Goal: Task Accomplishment & Management: Use online tool/utility

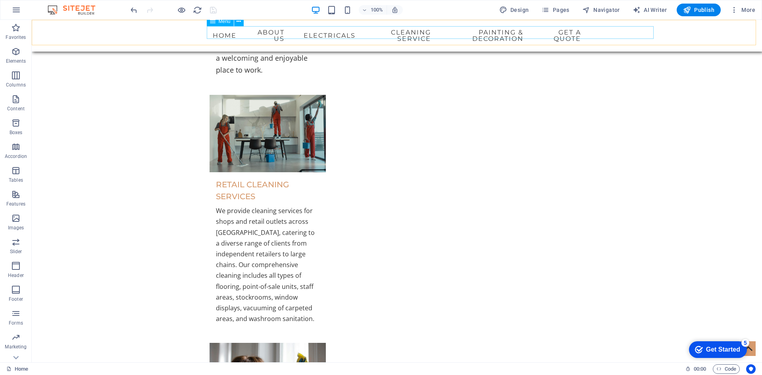
scroll to position [2625, 0]
click at [585, 33] on nav "Home About us Electricals Cleaning service Painting & Decoration get a quote" at bounding box center [397, 35] width 375 height 19
select select "search"
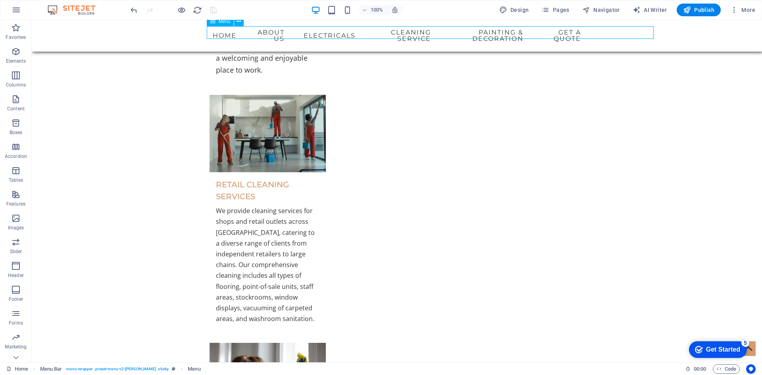
select select "search"
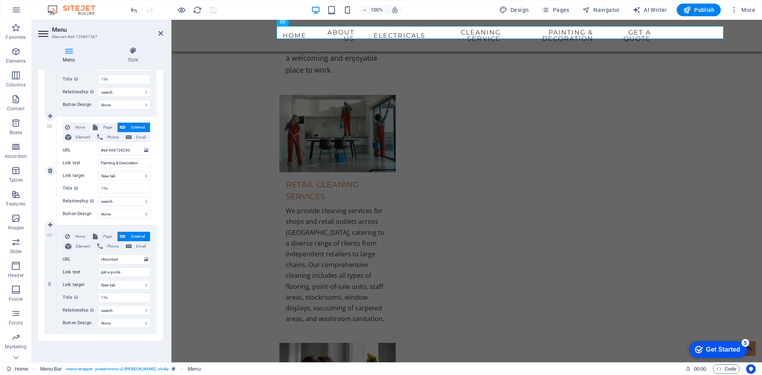
scroll to position [466, 0]
click at [128, 260] on input "/#contact" at bounding box center [124, 260] width 52 height 10
type input "/"
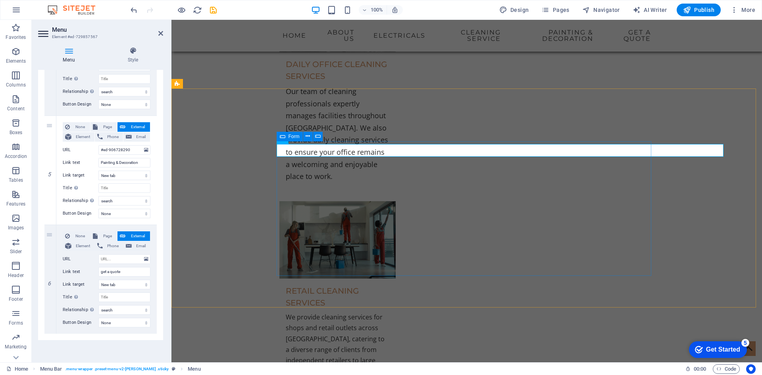
scroll to position [2506, 0]
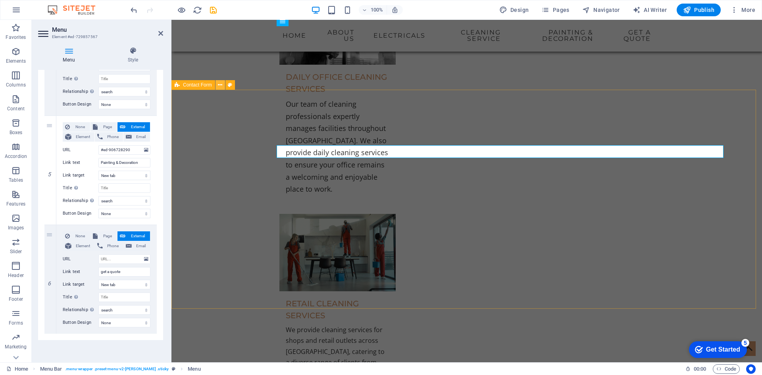
click at [222, 85] on icon at bounding box center [220, 85] width 4 height 8
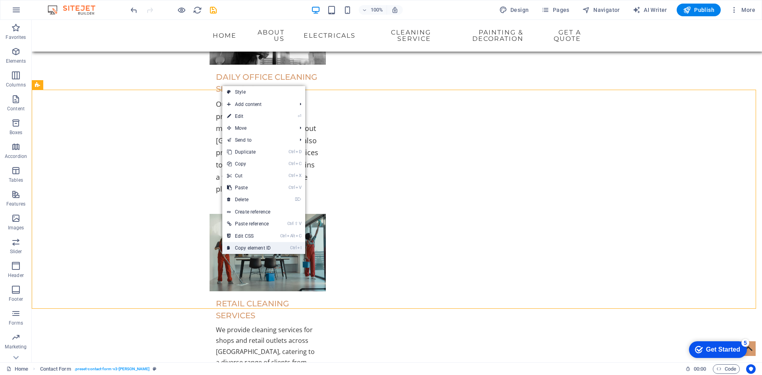
click at [250, 249] on link "Ctrl I Copy element ID" at bounding box center [248, 248] width 53 height 12
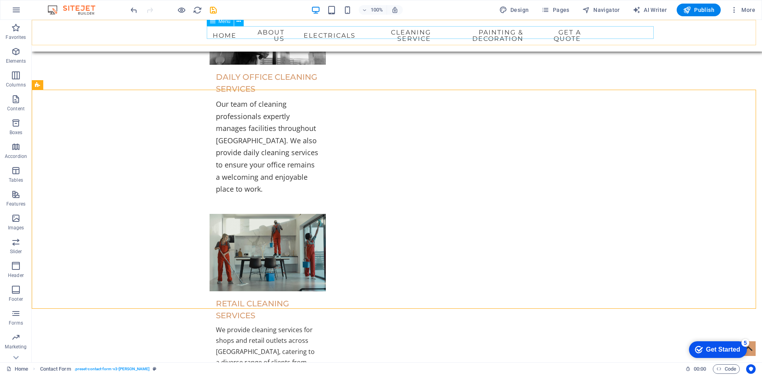
click at [397, 33] on nav "Home About us Electricals Cleaning service Painting & Decoration get a quote" at bounding box center [397, 35] width 375 height 19
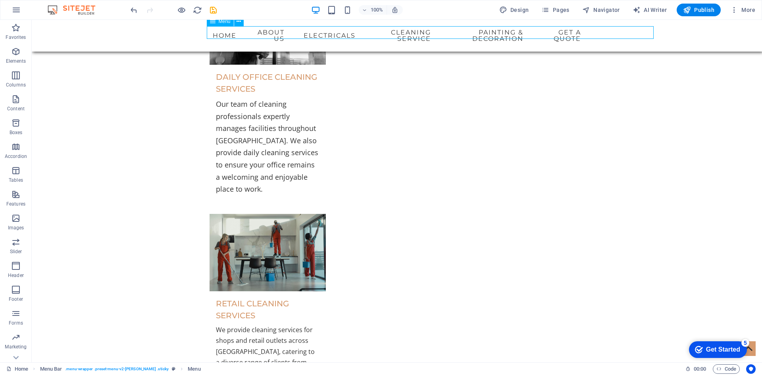
click at [397, 33] on nav "Home About us Electricals Cleaning service Painting & Decoration get a quote" at bounding box center [397, 35] width 375 height 19
select select "search"
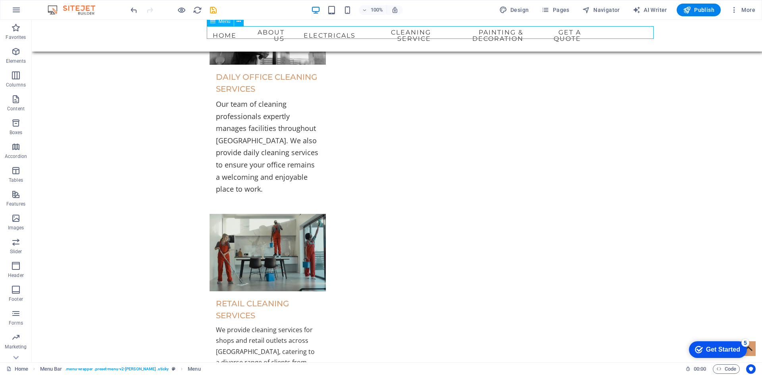
select select "search"
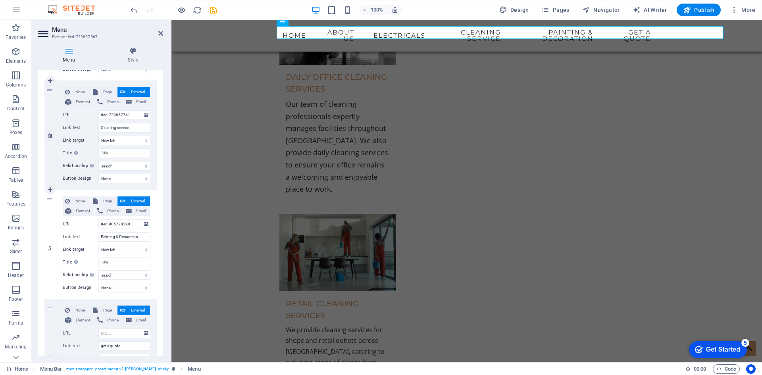
scroll to position [466, 0]
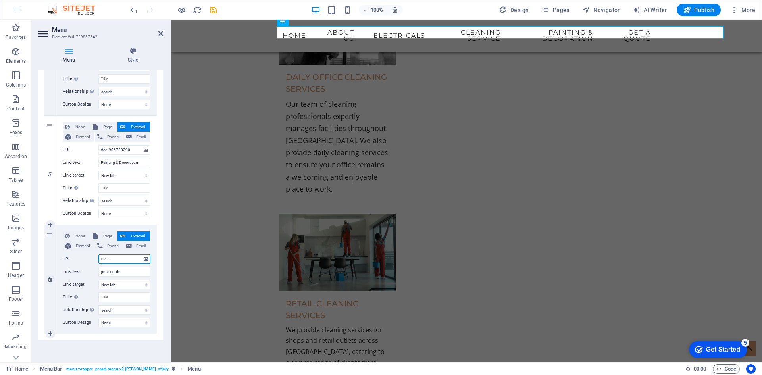
click at [109, 260] on input "URL" at bounding box center [124, 260] width 52 height 10
paste input "#ed-729858080"
type input "#ed-729858080"
click at [215, 6] on icon "save" at bounding box center [213, 10] width 9 height 9
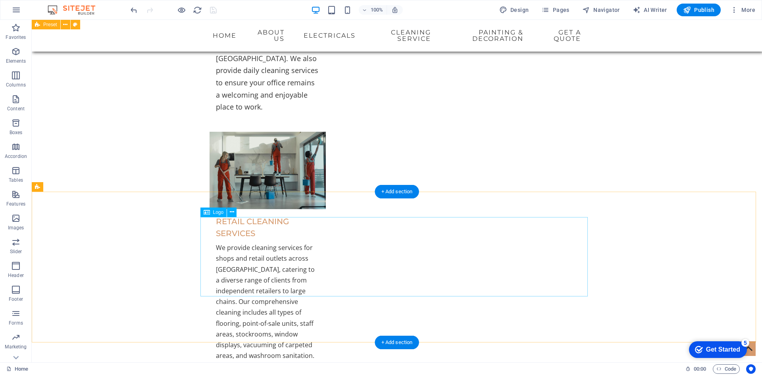
scroll to position [2625, 0]
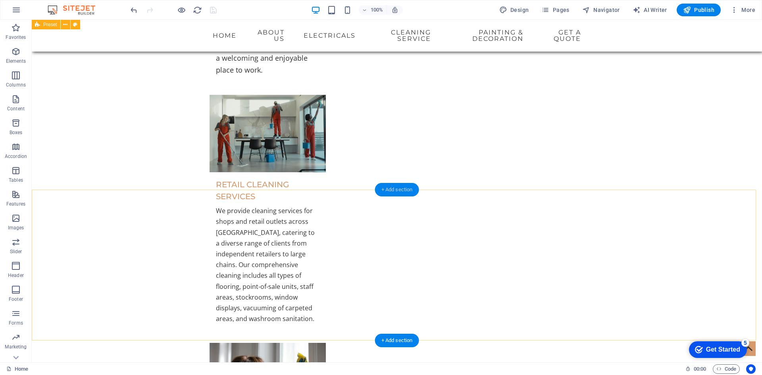
drag, startPoint x: 396, startPoint y: 185, endPoint x: 188, endPoint y: 171, distance: 208.9
click at [396, 185] on div "+ Add section" at bounding box center [397, 190] width 44 height 14
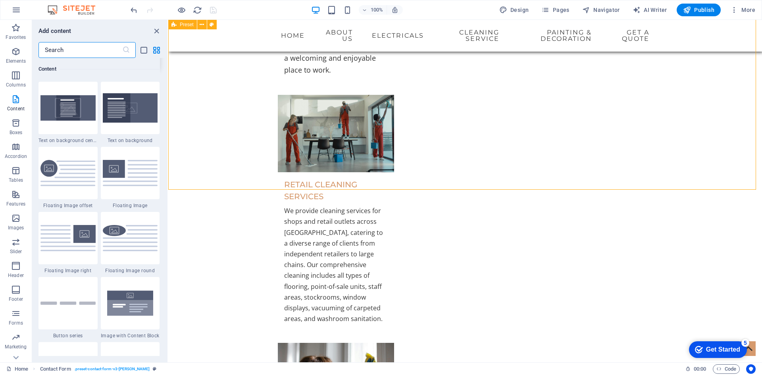
scroll to position [1667, 0]
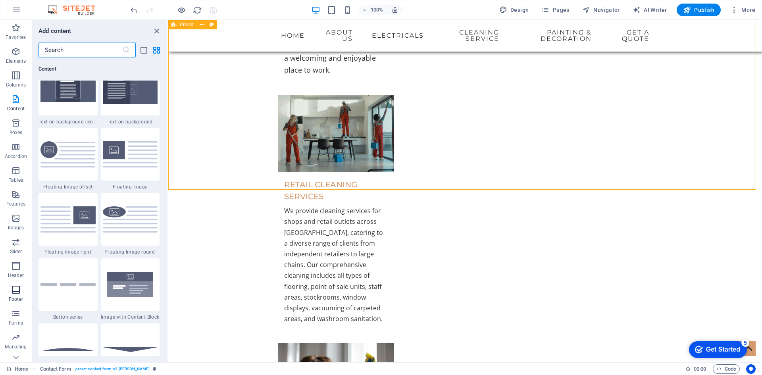
click at [17, 290] on icon "button" at bounding box center [16, 290] width 10 height 10
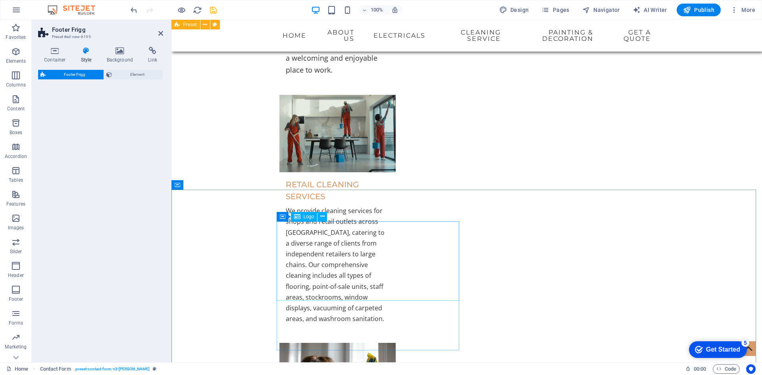
scroll to position [2744, 0]
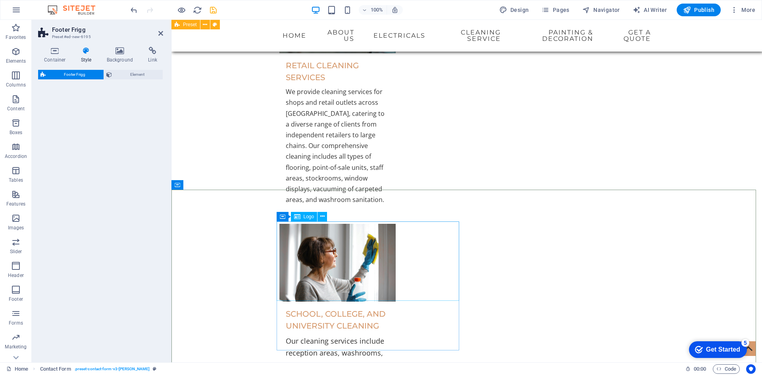
select select "rem"
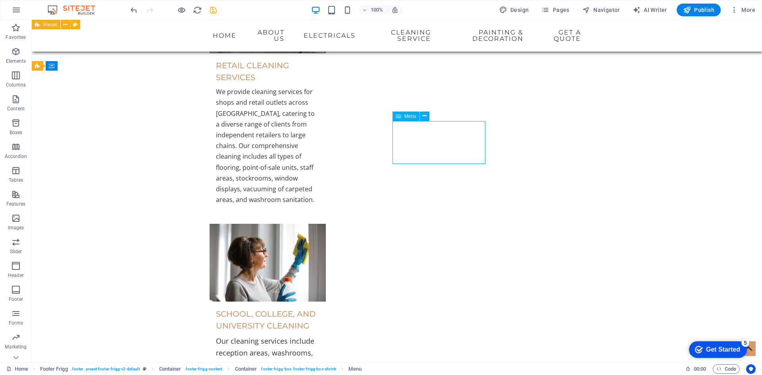
select select
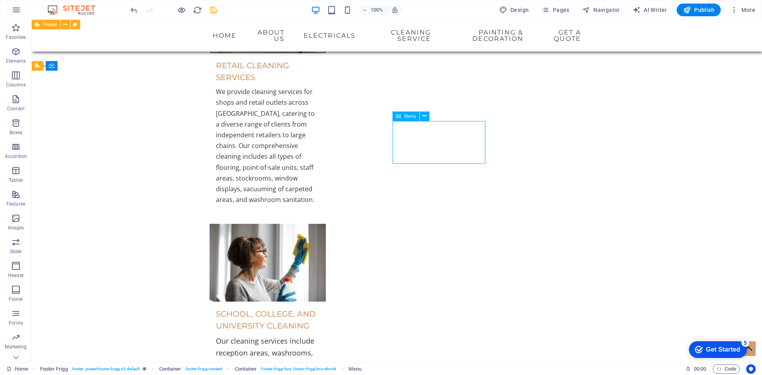
select select
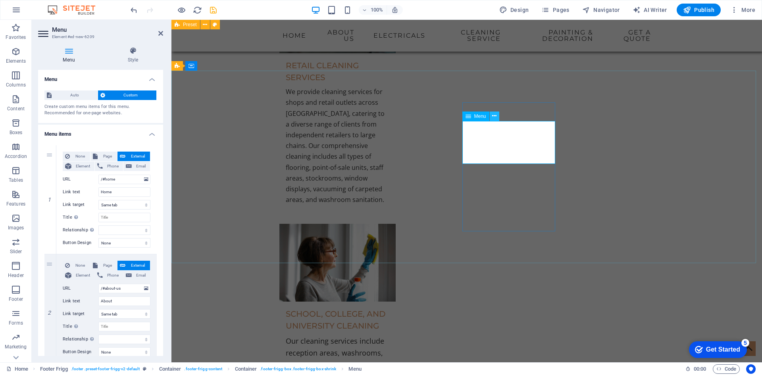
click at [498, 117] on button at bounding box center [495, 117] width 10 height 10
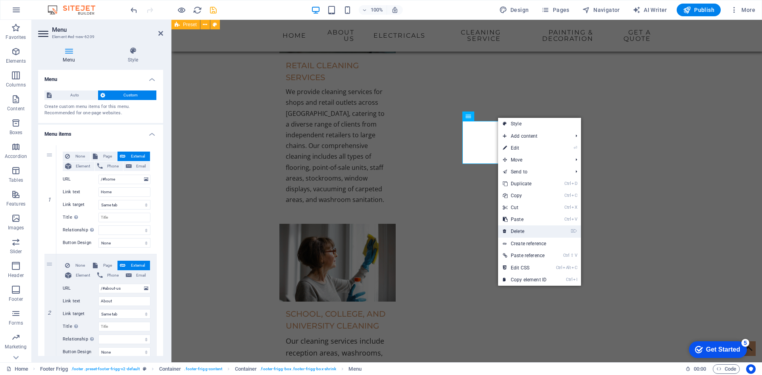
drag, startPoint x: 518, startPoint y: 229, endPoint x: 486, endPoint y: 204, distance: 40.2
click at [518, 229] on link "⌦ Delete" at bounding box center [524, 232] width 53 height 12
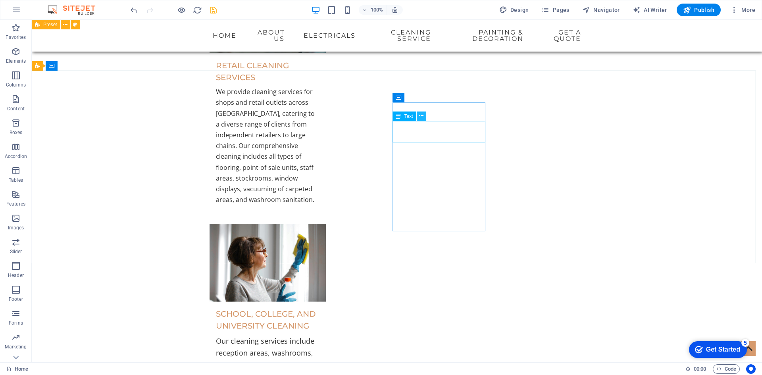
click at [423, 117] on icon at bounding box center [421, 116] width 4 height 8
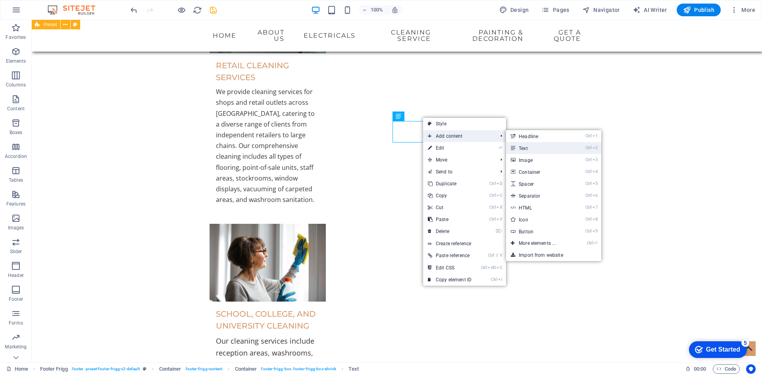
click at [530, 150] on link "Ctrl 2 Text" at bounding box center [539, 148] width 66 height 12
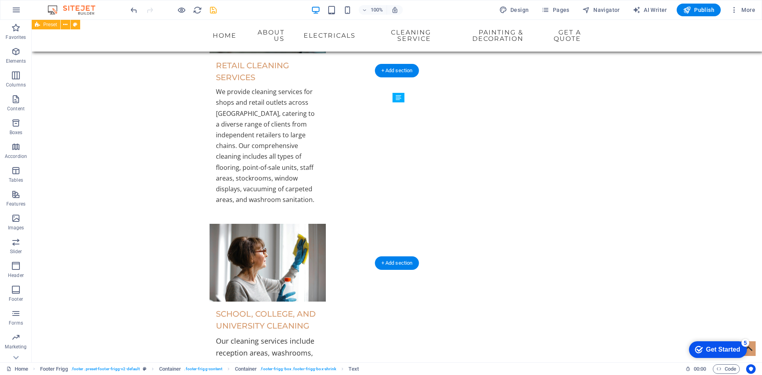
drag, startPoint x: 415, startPoint y: 145, endPoint x: 414, endPoint y: 175, distance: 30.2
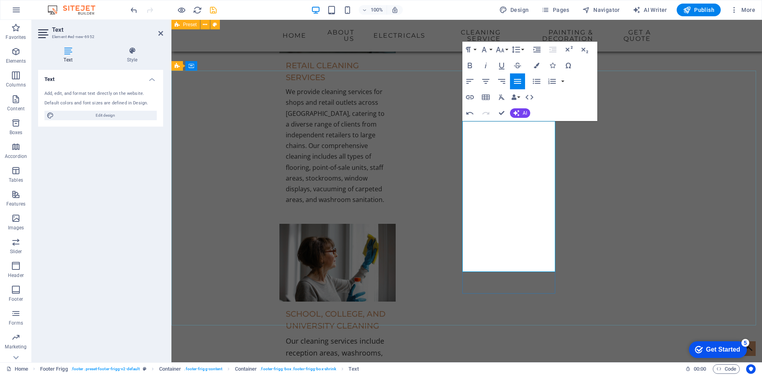
scroll to position [1541, 1]
drag, startPoint x: 466, startPoint y: 244, endPoint x: 488, endPoint y: 259, distance: 26.7
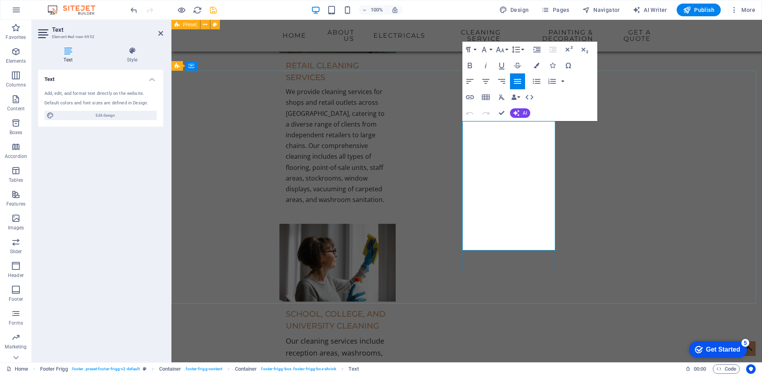
drag, startPoint x: 463, startPoint y: 137, endPoint x: 550, endPoint y: 137, distance: 86.6
copy p "Domestic Electrical Services"
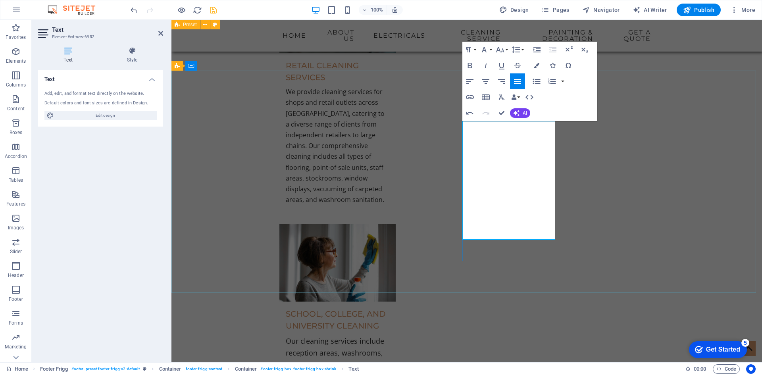
drag, startPoint x: 523, startPoint y: 211, endPoint x: 461, endPoint y: 170, distance: 75.0
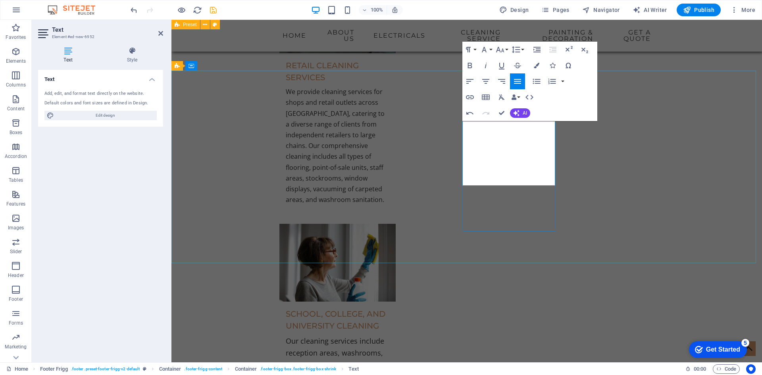
drag, startPoint x: 502, startPoint y: 115, endPoint x: 375, endPoint y: 155, distance: 133.1
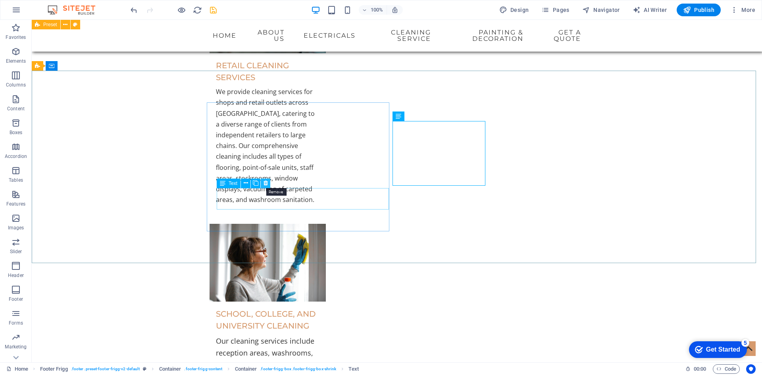
click at [265, 185] on icon at bounding box center [266, 183] width 4 height 8
click at [258, 183] on button at bounding box center [256, 184] width 10 height 10
click at [527, 130] on icon at bounding box center [528, 127] width 4 height 8
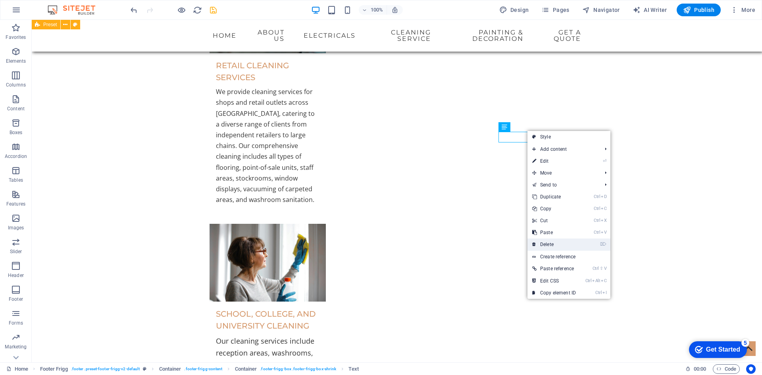
click at [552, 245] on link "⌦ Delete" at bounding box center [554, 245] width 53 height 12
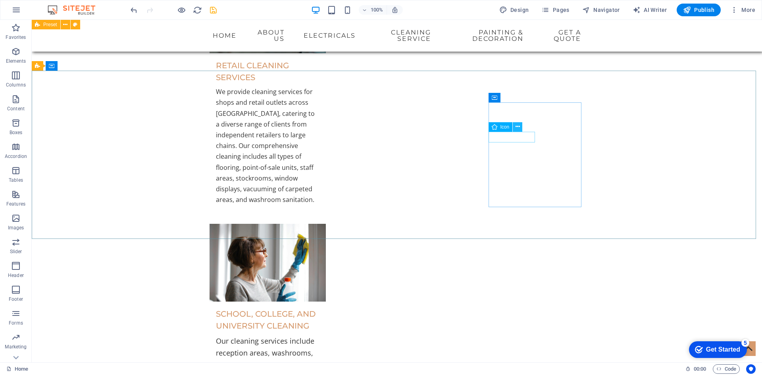
click at [517, 128] on icon at bounding box center [518, 127] width 4 height 8
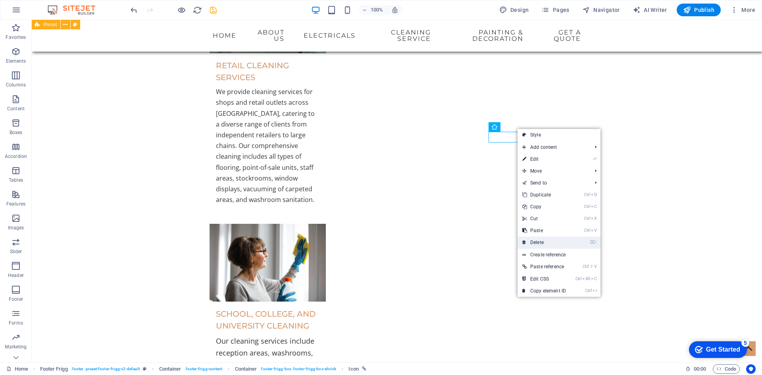
click at [540, 239] on link "⌦ Delete" at bounding box center [544, 243] width 53 height 12
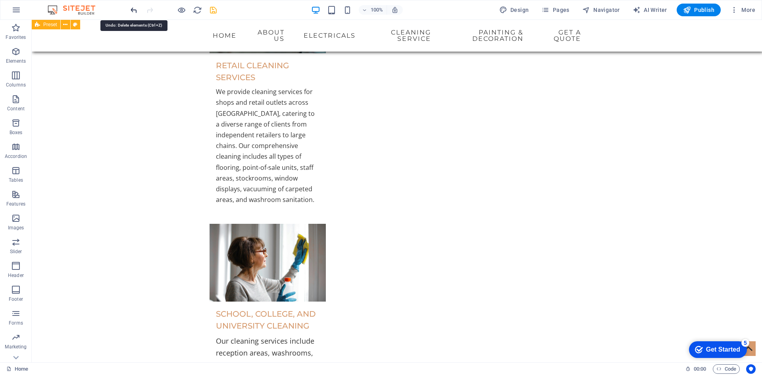
click at [129, 12] on icon "undo" at bounding box center [133, 10] width 9 height 9
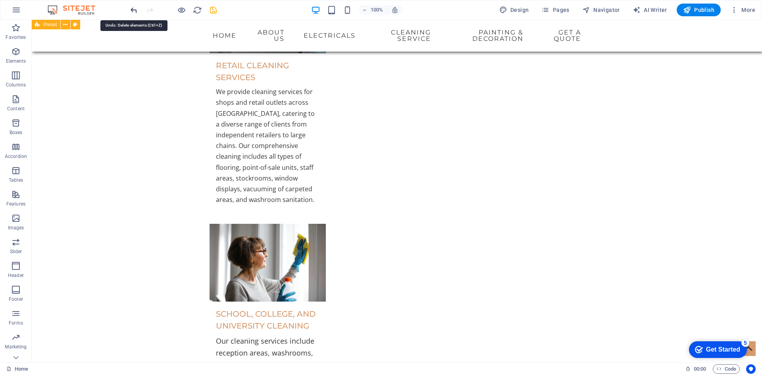
click at [135, 10] on icon "undo" at bounding box center [133, 10] width 9 height 9
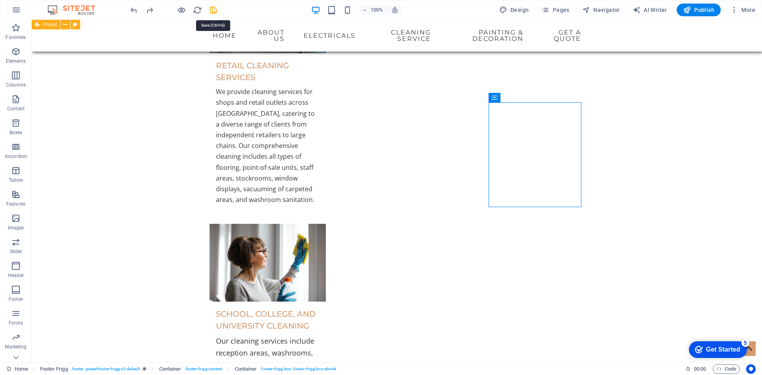
click at [211, 12] on icon "save" at bounding box center [213, 10] width 9 height 9
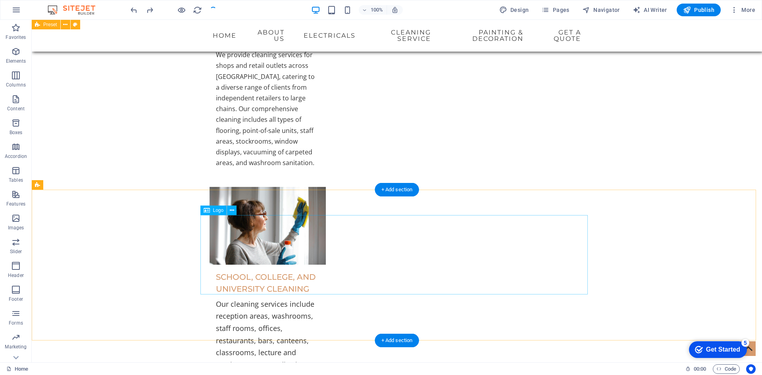
scroll to position [2794, 0]
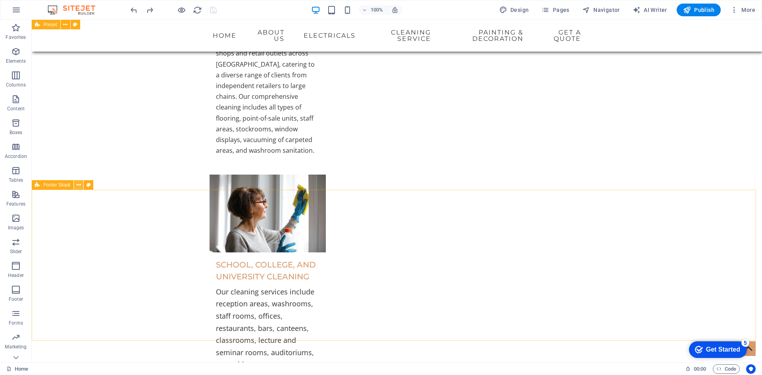
click at [78, 186] on icon at bounding box center [79, 185] width 4 height 8
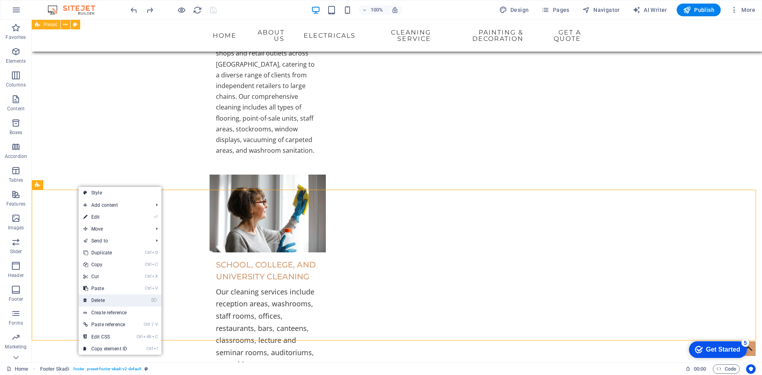
click at [105, 300] on link "⌦ Delete" at bounding box center [105, 301] width 53 height 12
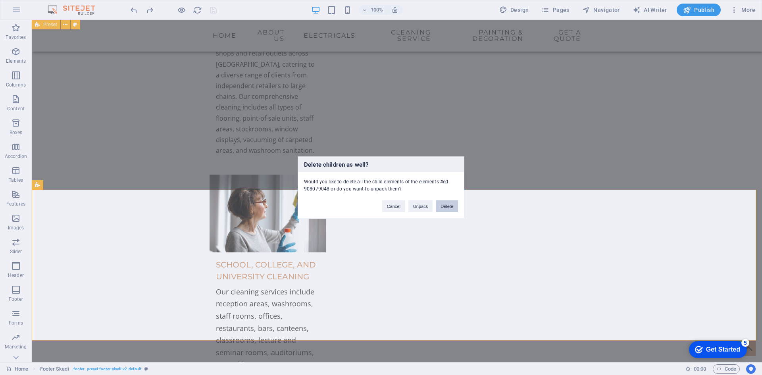
drag, startPoint x: 447, startPoint y: 206, endPoint x: 415, endPoint y: 191, distance: 35.5
click at [447, 206] on button "Delete" at bounding box center [447, 206] width 22 height 12
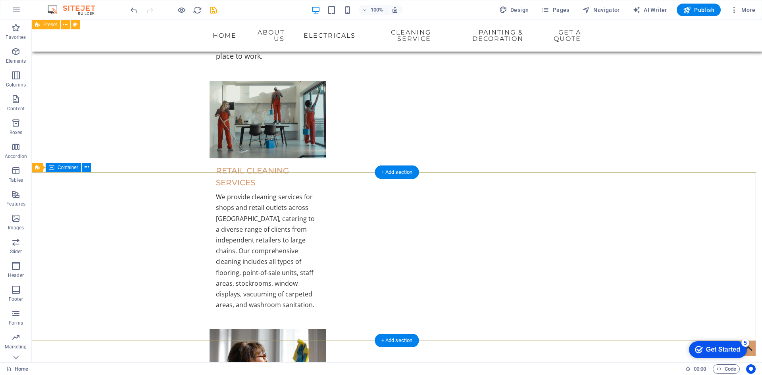
scroll to position [2643, 0]
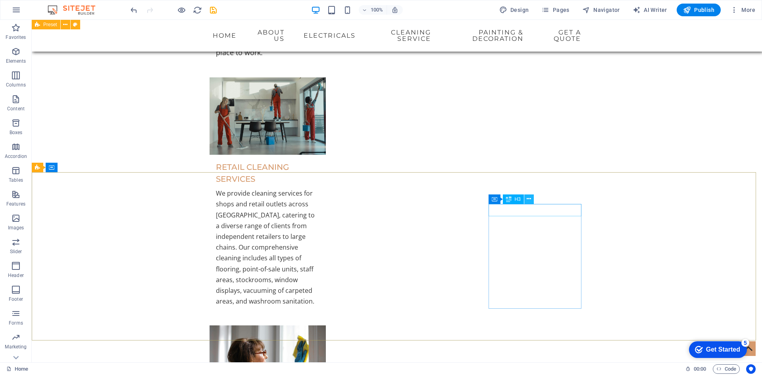
click at [531, 201] on icon at bounding box center [529, 199] width 4 height 8
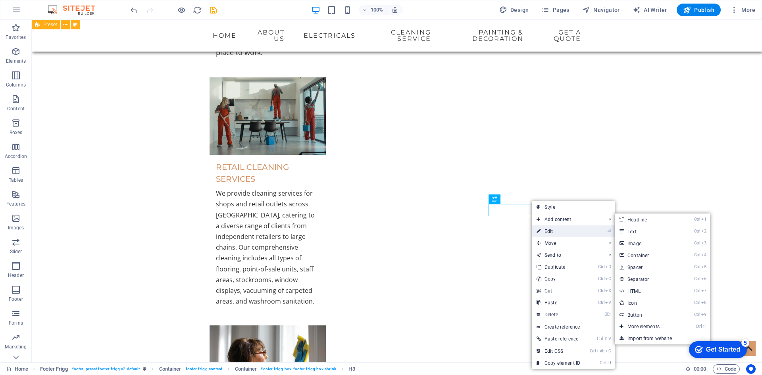
click at [556, 235] on link "⏎ Edit" at bounding box center [558, 232] width 53 height 12
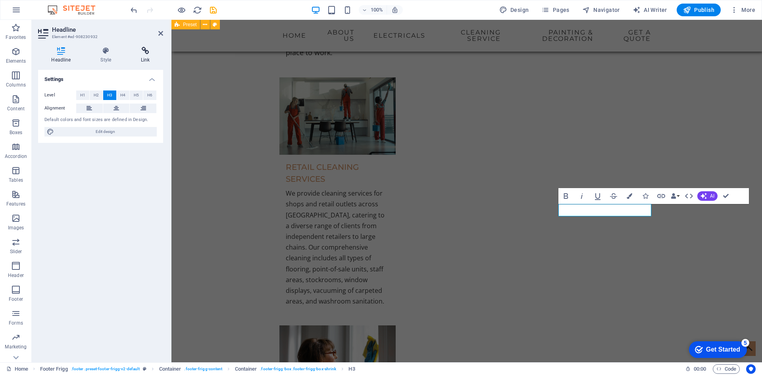
click at [147, 54] on icon at bounding box center [145, 51] width 35 height 8
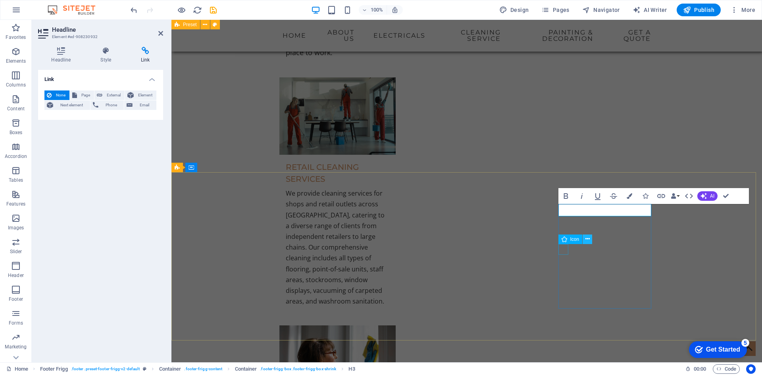
click at [590, 241] on icon at bounding box center [588, 239] width 4 height 8
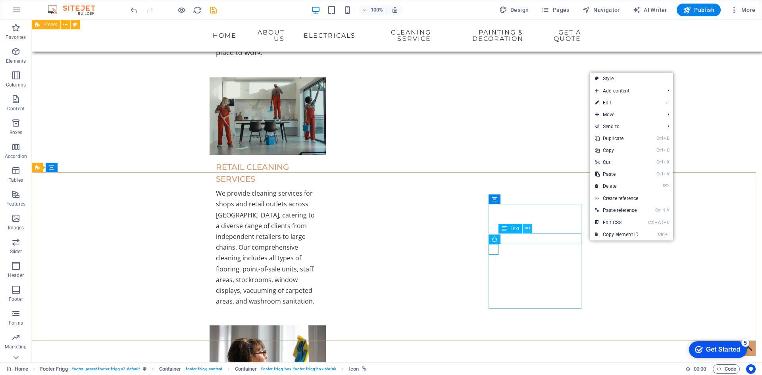
click at [528, 228] on icon at bounding box center [528, 228] width 4 height 8
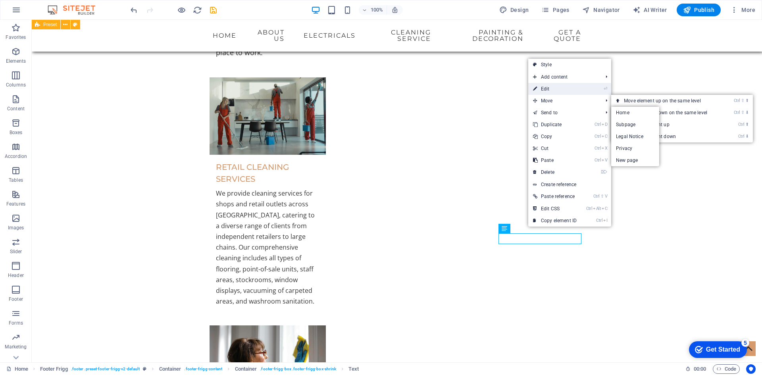
drag, startPoint x: 385, startPoint y: 71, endPoint x: 557, endPoint y: 91, distance: 173.1
click at [557, 91] on link "⏎ Edit" at bounding box center [555, 89] width 53 height 12
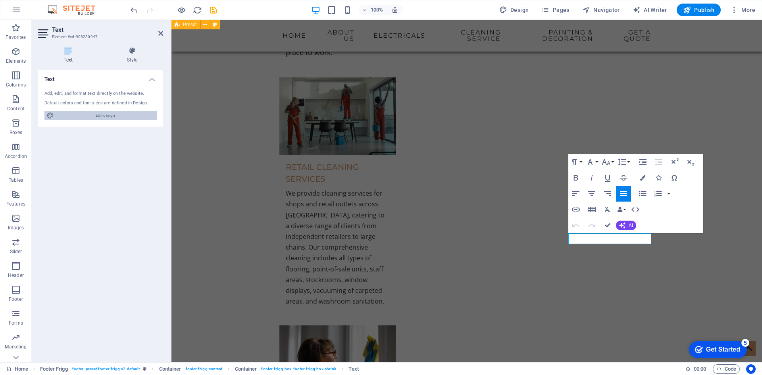
click at [94, 116] on span "Edit design" at bounding box center [105, 116] width 98 height 10
select select "px"
select select "400"
select select "px"
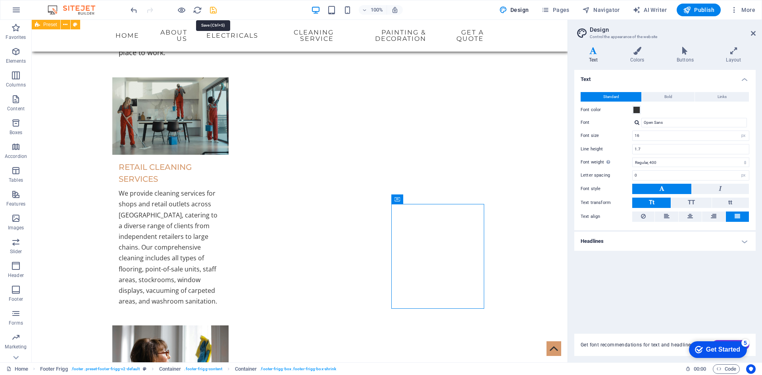
click at [212, 13] on icon "save" at bounding box center [213, 10] width 9 height 9
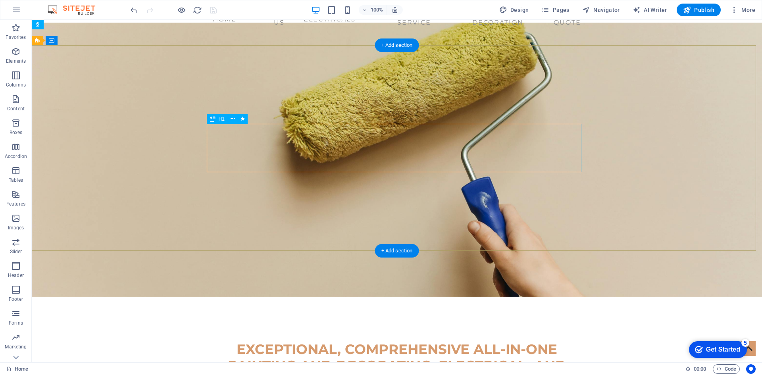
scroll to position [0, 0]
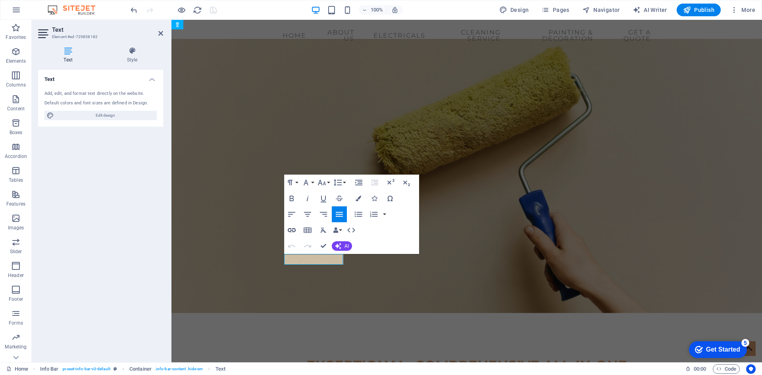
click at [290, 232] on icon "button" at bounding box center [292, 230] width 8 height 4
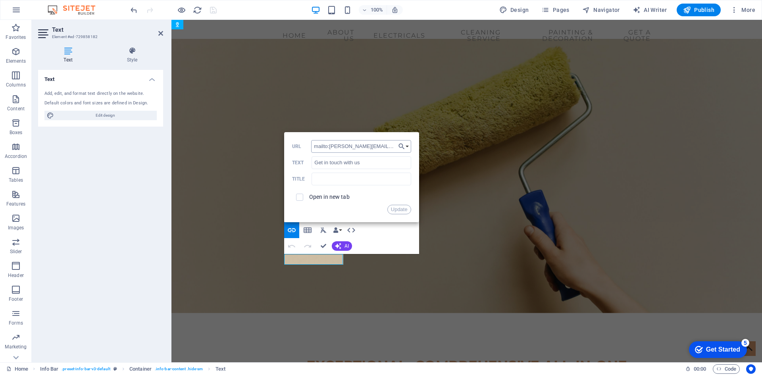
click at [378, 145] on input "mailto:[PERSON_NAME][EMAIL_ADDRESS][DOMAIN_NAME]" at bounding box center [361, 146] width 100 height 13
drag, startPoint x: 379, startPoint y: 147, endPoint x: 302, endPoint y: 146, distance: 77.4
click at [302, 146] on div "mailto:[PERSON_NAME][EMAIL_ADDRESS][DOMAIN_NAME] URL" at bounding box center [351, 146] width 119 height 13
click at [407, 144] on button "Choose Link" at bounding box center [403, 146] width 15 height 13
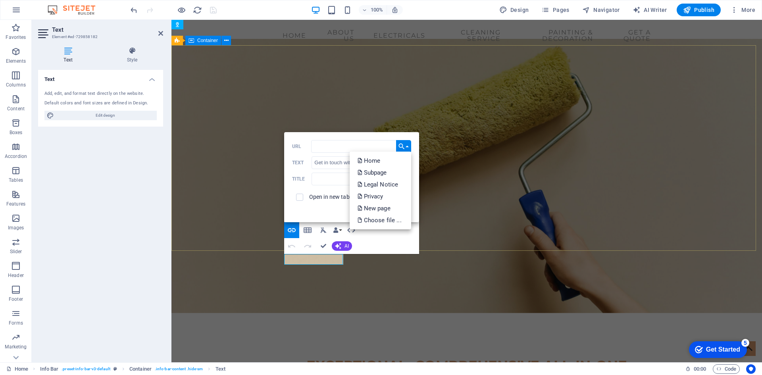
click at [253, 326] on div "EXCEPTIONAL, COMPREHENSIVE ALL-IN-ONE PAINTING AND DECORATING, ELECTRICAL, AND …" at bounding box center [467, 382] width 591 height 112
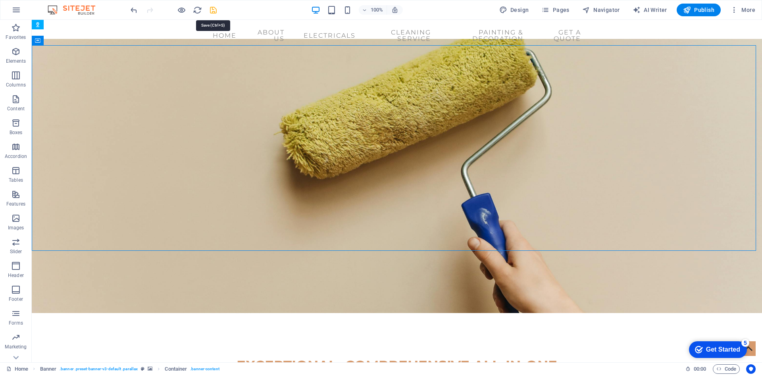
click at [214, 10] on icon "save" at bounding box center [213, 10] width 9 height 9
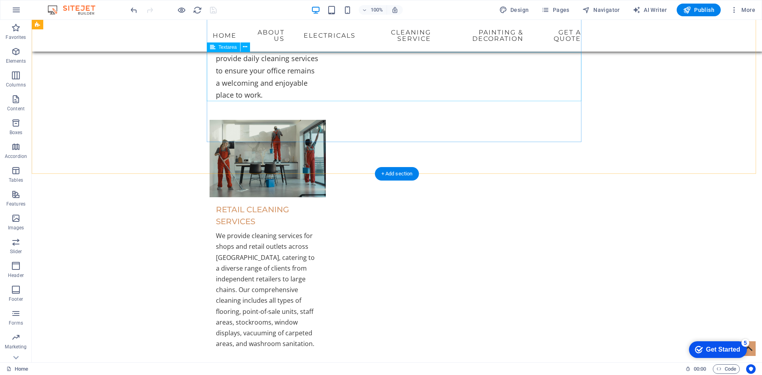
scroll to position [2643, 0]
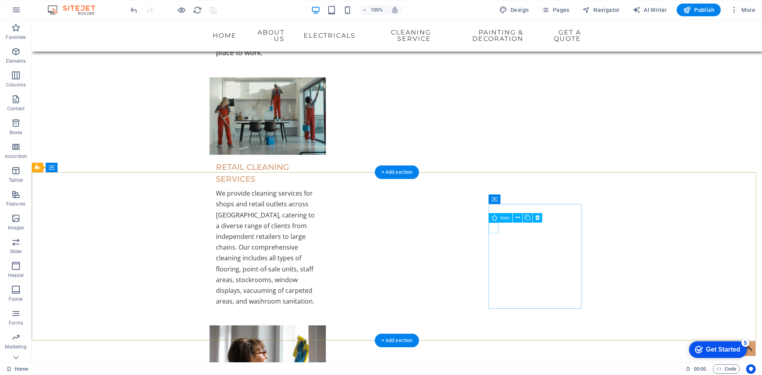
select select "xMidYMid"
select select "px"
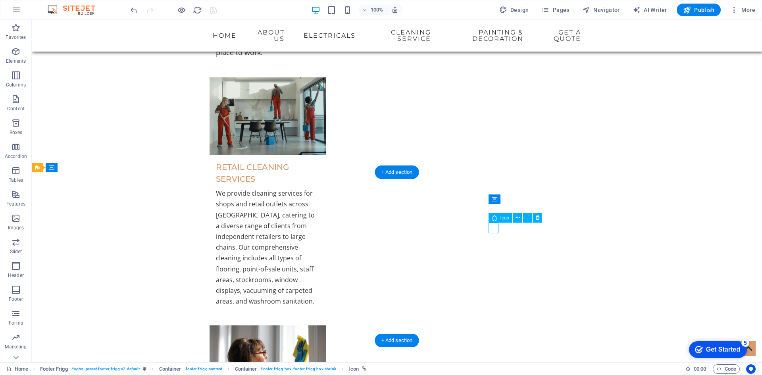
select select "px"
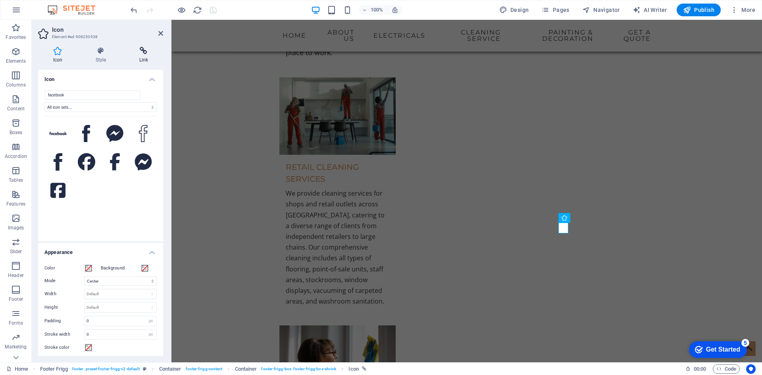
click at [141, 54] on icon at bounding box center [143, 51] width 39 height 8
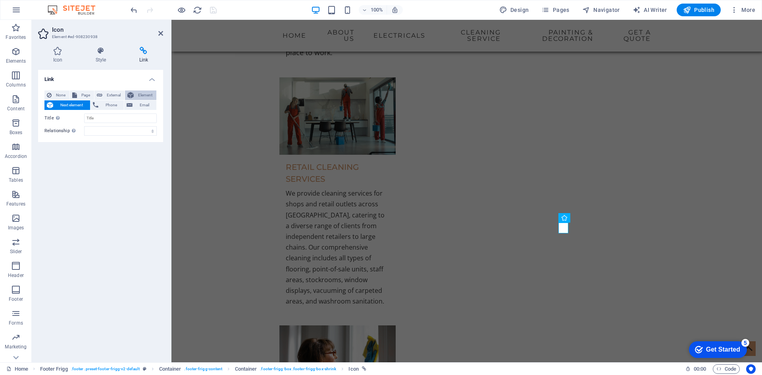
click at [140, 96] on span "Element" at bounding box center [145, 96] width 18 height 10
click at [106, 98] on span "External" at bounding box center [113, 96] width 17 height 10
select select "blank"
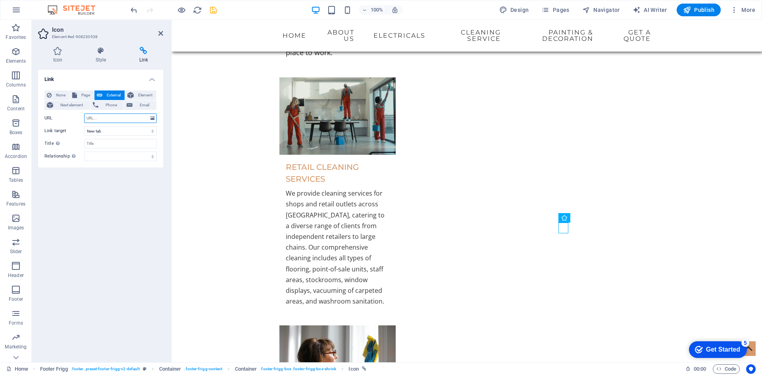
paste input "[URL][DOMAIN_NAME]"
type input "[URL][DOMAIN_NAME]"
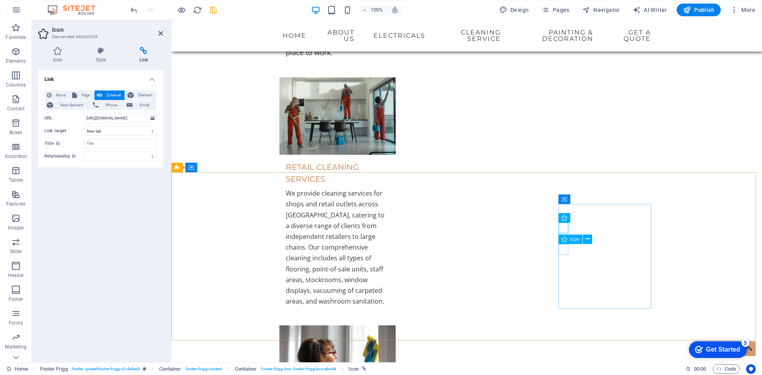
select select "xMidYMid"
select select "px"
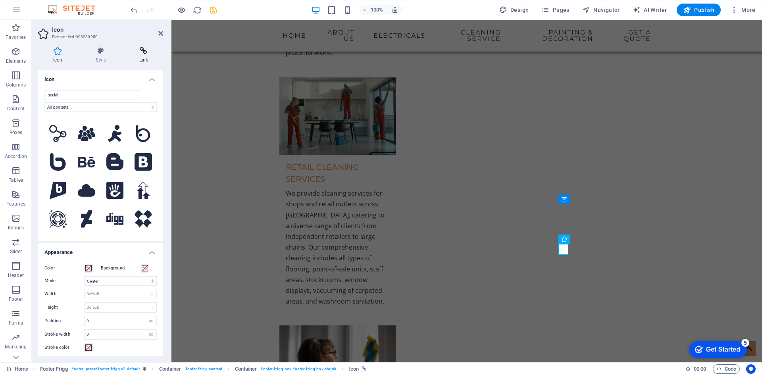
click at [147, 53] on icon at bounding box center [143, 51] width 39 height 8
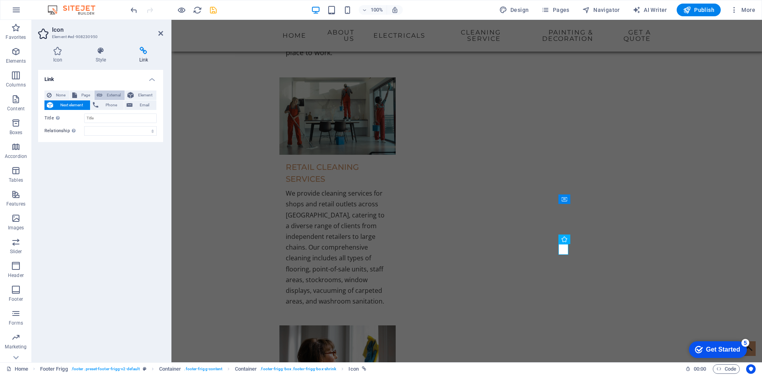
click at [107, 95] on span "External" at bounding box center [113, 96] width 17 height 10
select select "blank"
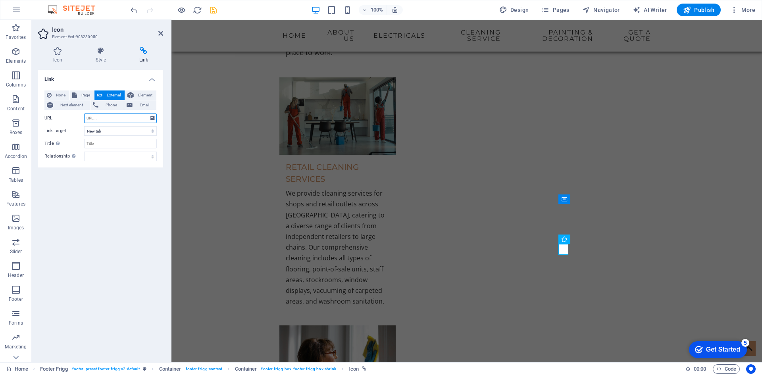
paste input "[URL][DOMAIN_NAME]"
type input "[URL][DOMAIN_NAME]"
click at [213, 10] on icon "save" at bounding box center [213, 10] width 9 height 9
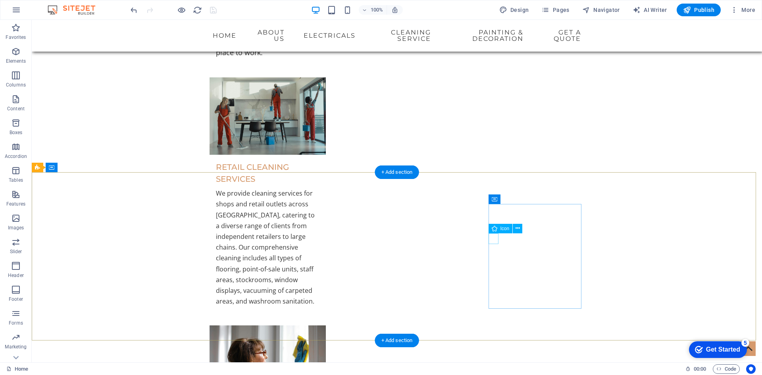
select select "xMidYMid"
select select "px"
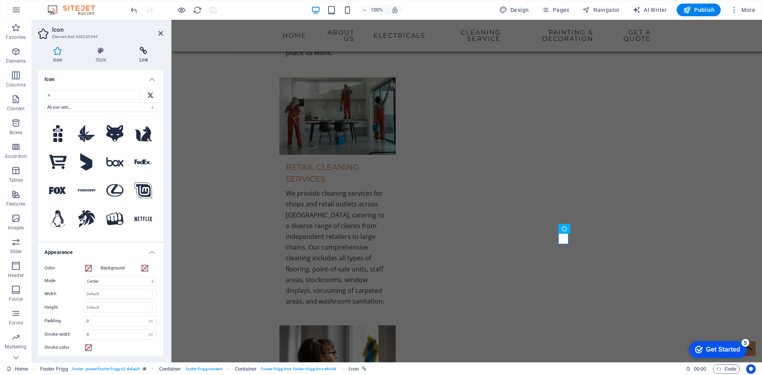
click at [147, 56] on h4 "Link" at bounding box center [143, 55] width 39 height 17
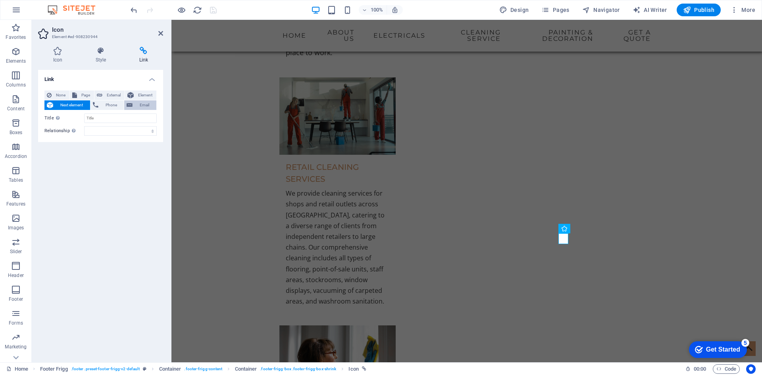
click at [140, 104] on span "Email" at bounding box center [144, 105] width 19 height 10
click at [137, 93] on span "Element" at bounding box center [145, 96] width 18 height 10
click at [111, 93] on span "External" at bounding box center [113, 96] width 17 height 10
select select "blank"
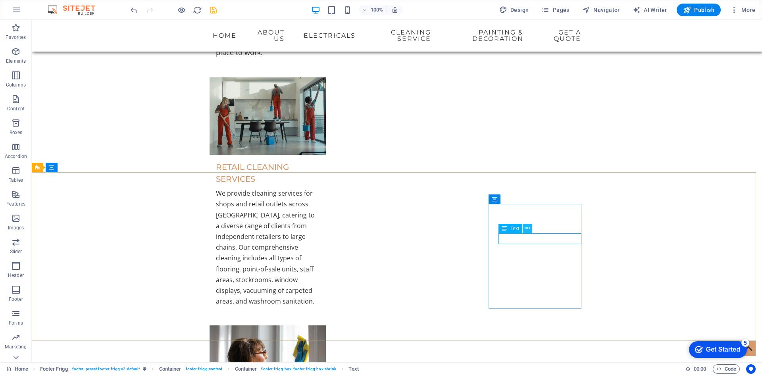
click at [527, 230] on icon at bounding box center [528, 228] width 4 height 8
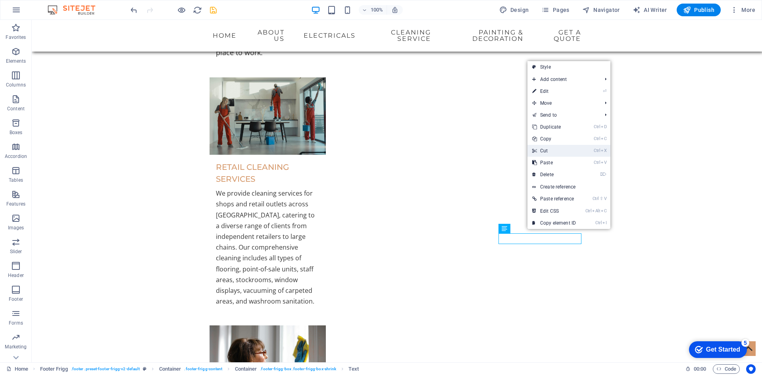
click at [542, 152] on link "Ctrl X Cut" at bounding box center [554, 151] width 53 height 12
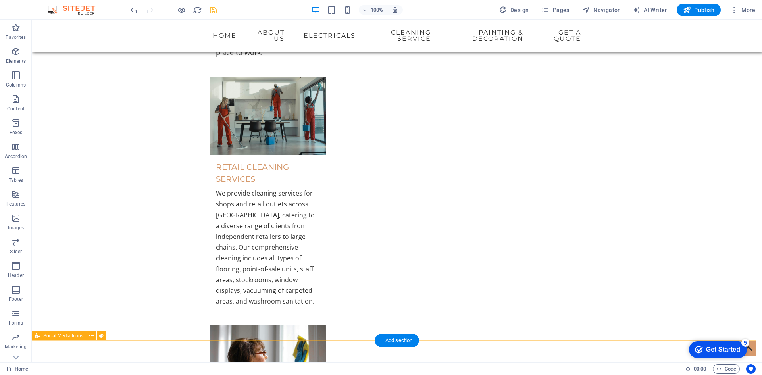
click at [91, 340] on icon at bounding box center [91, 336] width 4 height 8
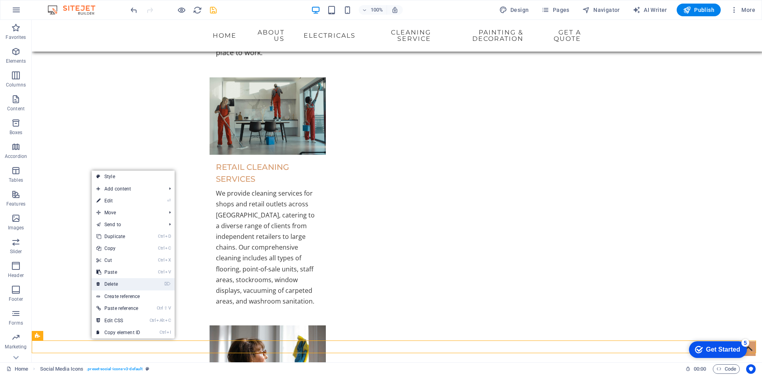
click at [108, 285] on link "⌦ Delete" at bounding box center [118, 284] width 53 height 12
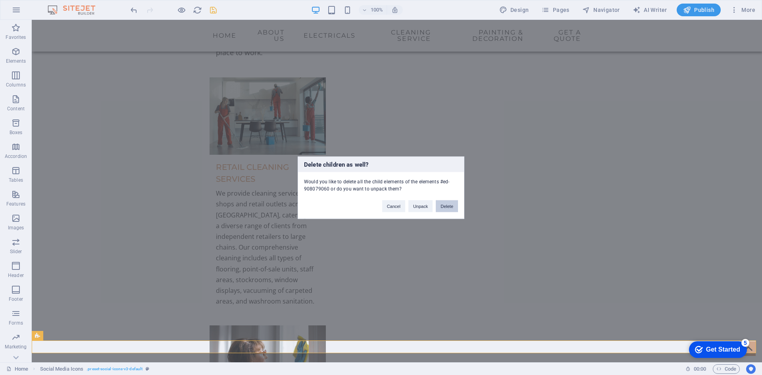
drag, startPoint x: 441, startPoint y: 207, endPoint x: 411, endPoint y: 188, distance: 36.2
click at [441, 207] on button "Delete" at bounding box center [447, 206] width 22 height 12
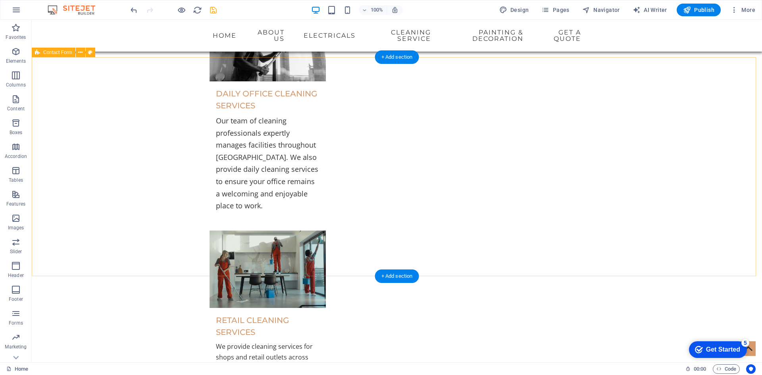
scroll to position [2462, 0]
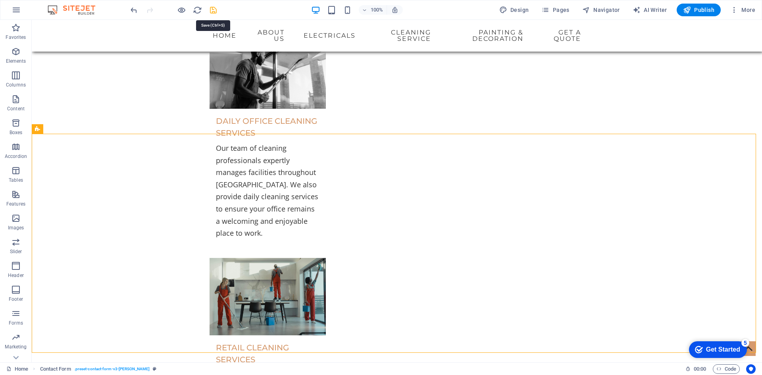
click at [214, 11] on icon "save" at bounding box center [213, 10] width 9 height 9
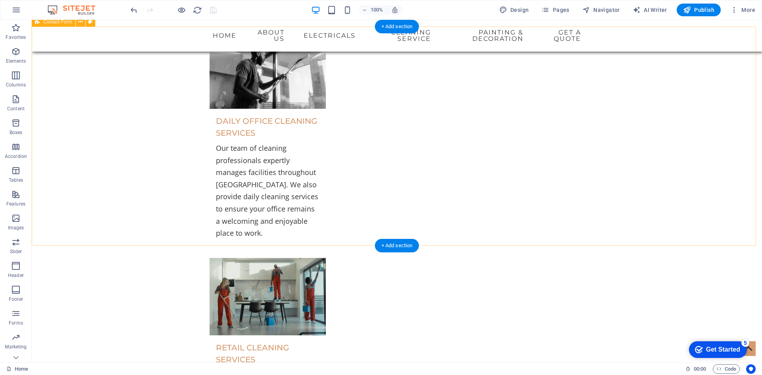
scroll to position [2621, 0]
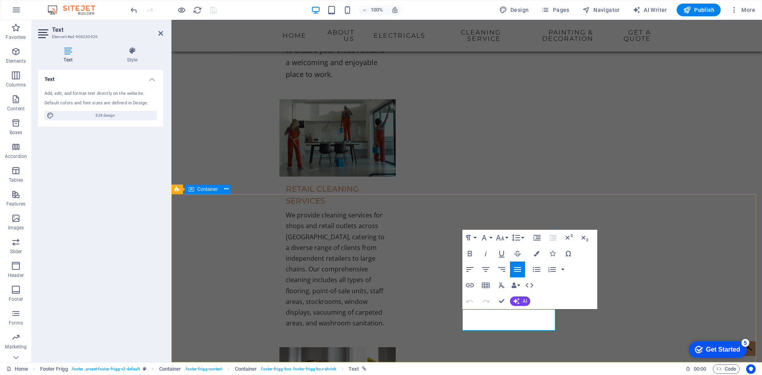
drag, startPoint x: 504, startPoint y: 324, endPoint x: 463, endPoint y: 324, distance: 40.9
click at [470, 284] on icon "button" at bounding box center [470, 286] width 10 height 10
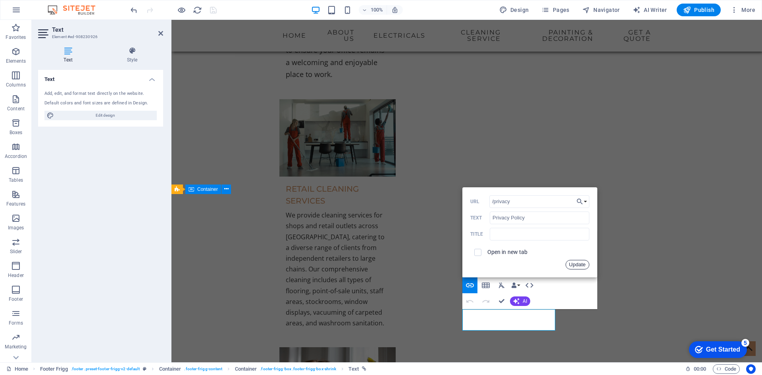
click at [577, 267] on button "Update" at bounding box center [578, 265] width 24 height 10
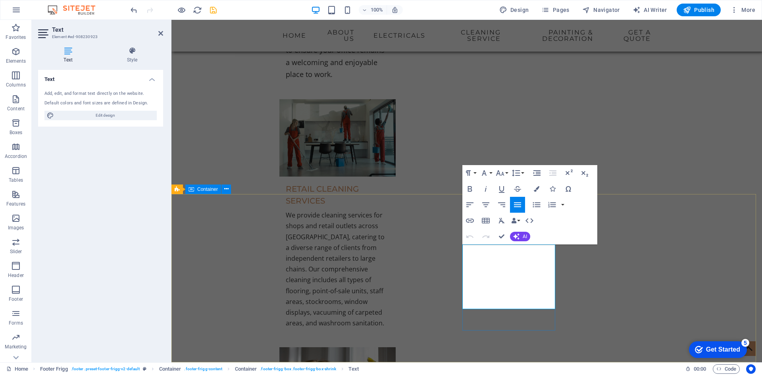
click at [471, 222] on icon "button" at bounding box center [470, 221] width 10 height 10
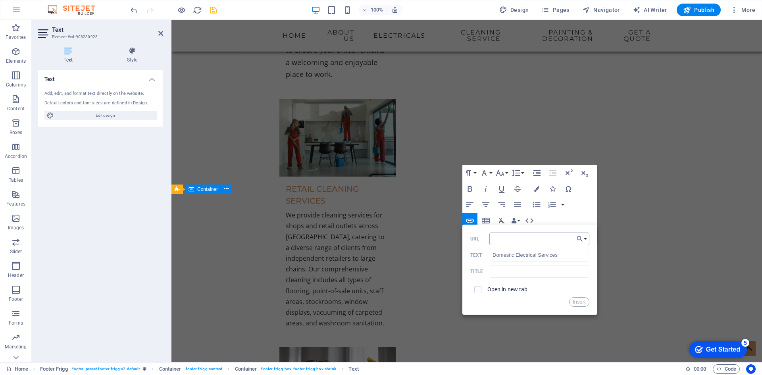
click at [573, 241] on input "URL" at bounding box center [540, 239] width 100 height 13
click at [584, 239] on button "Choose Link" at bounding box center [582, 239] width 15 height 13
click at [495, 274] on input "text" at bounding box center [539, 271] width 99 height 13
click at [511, 255] on input "Domestic Electrical Services" at bounding box center [539, 255] width 99 height 13
click at [550, 253] on input "Domestic Electrical Services" at bounding box center [539, 255] width 99 height 13
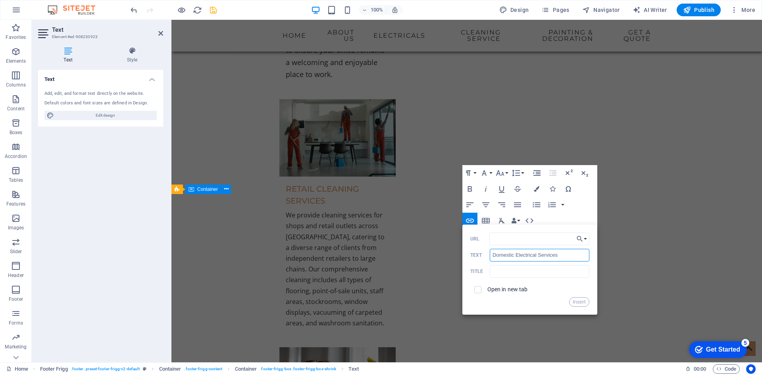
click at [550, 253] on input "Domestic Electrical Services" at bounding box center [539, 255] width 99 height 13
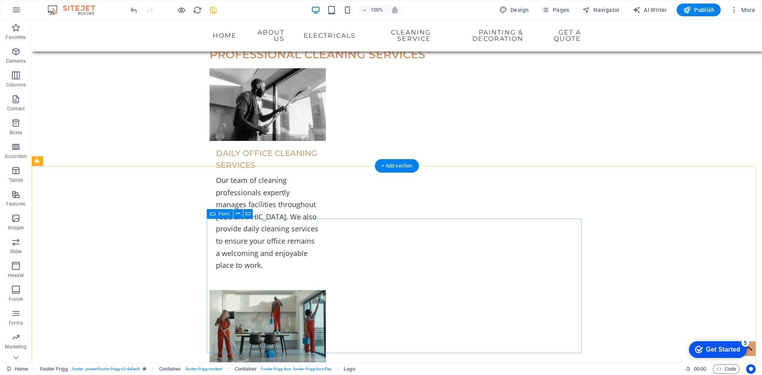
scroll to position [2422, 0]
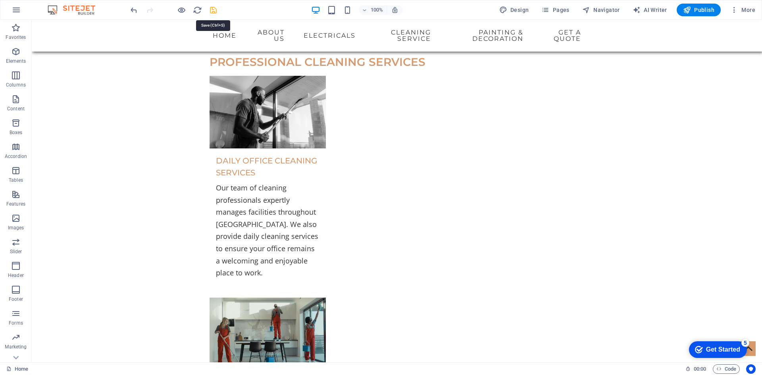
click at [214, 9] on icon "save" at bounding box center [213, 10] width 9 height 9
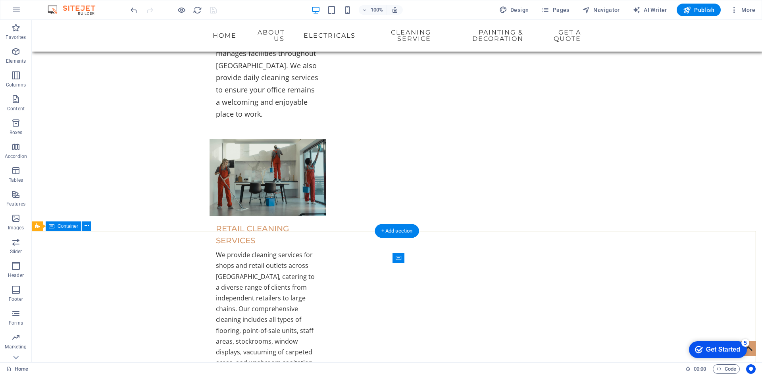
scroll to position [2621, 0]
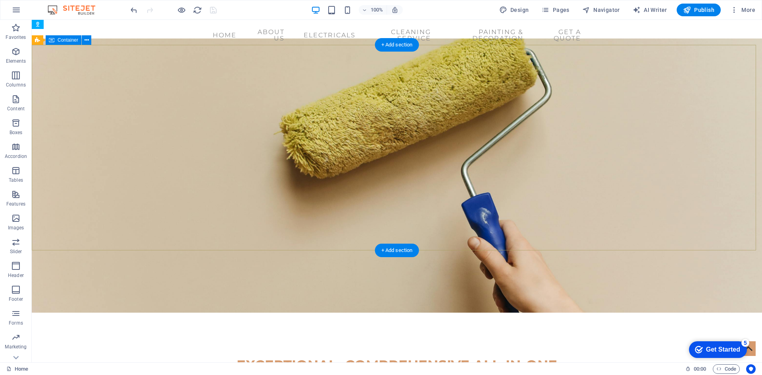
scroll to position [0, 0]
